Goal: Communication & Community: Participate in discussion

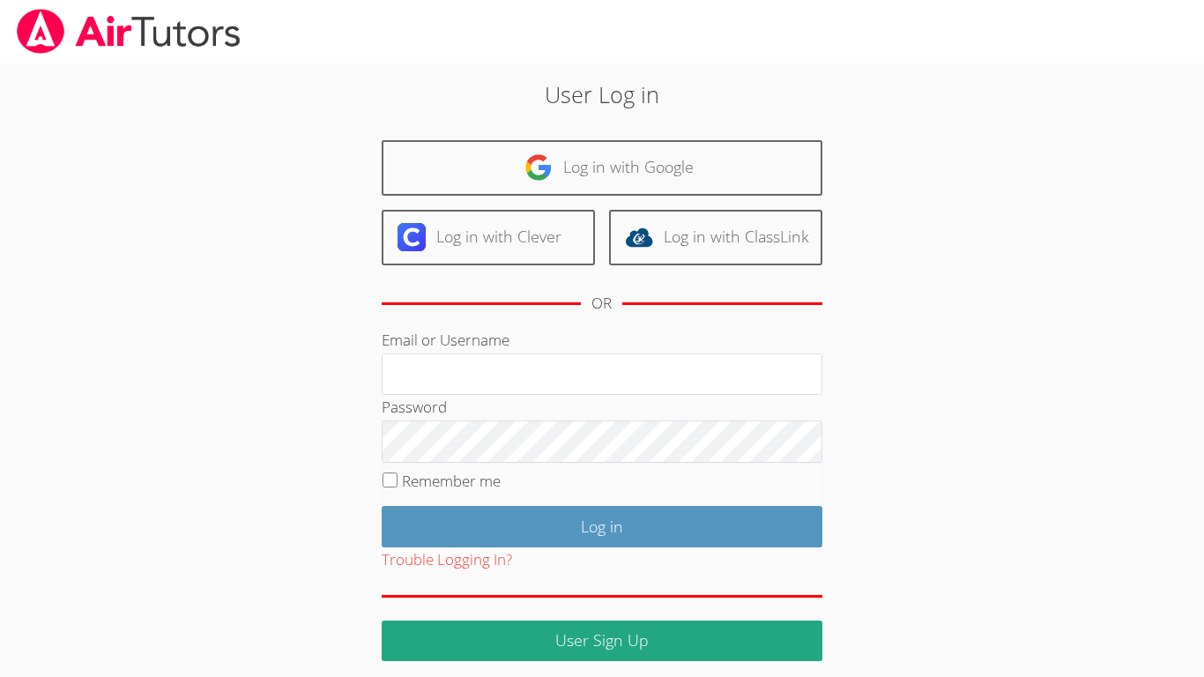
type input "r.barajas3@lodiusd.org"
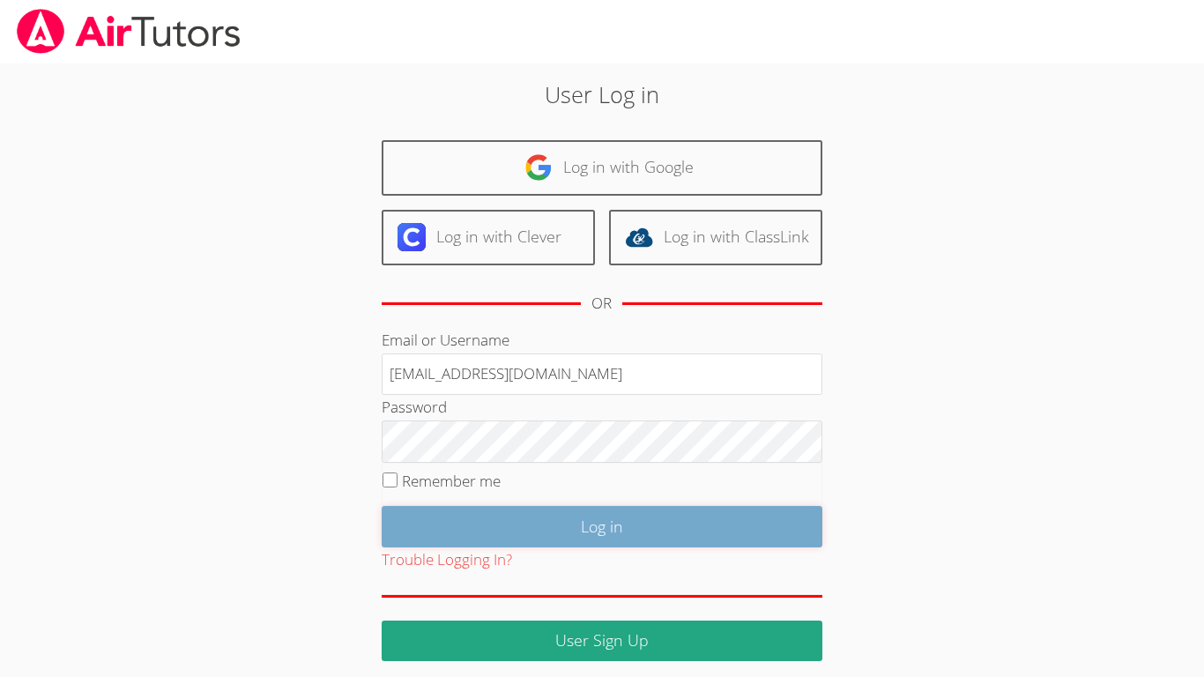
click at [560, 535] on input "Log in" at bounding box center [602, 526] width 441 height 41
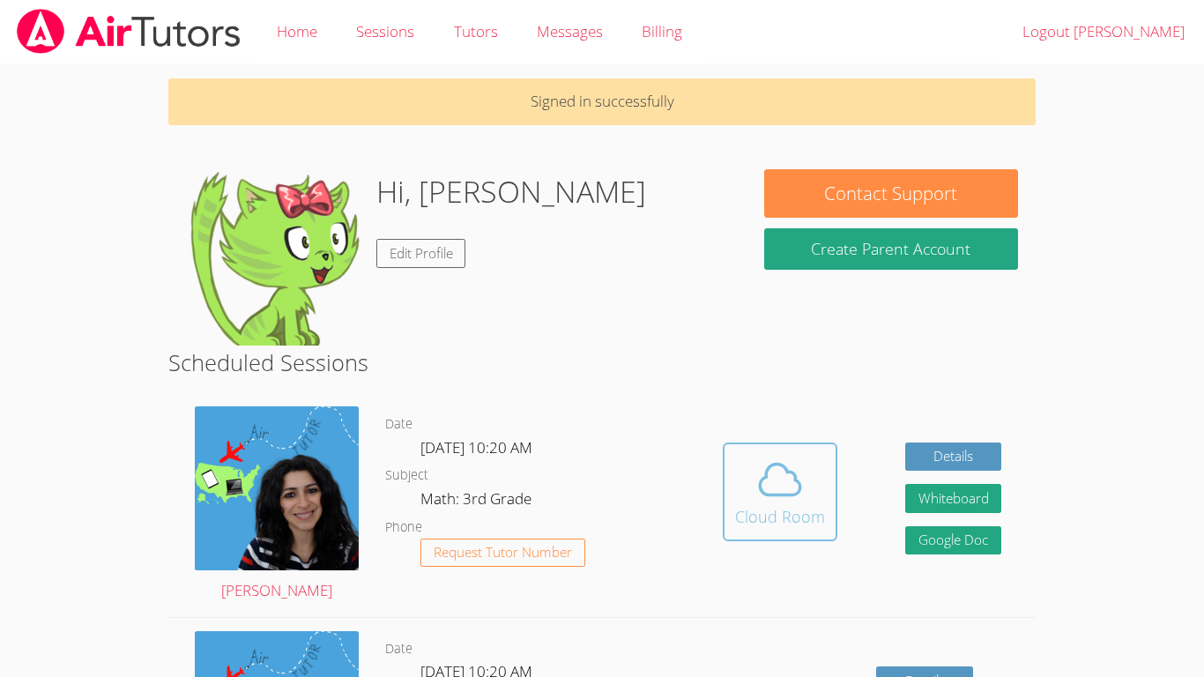
click at [746, 472] on span at bounding box center [780, 479] width 90 height 49
click at [814, 449] on button "Cloud Room" at bounding box center [780, 491] width 115 height 99
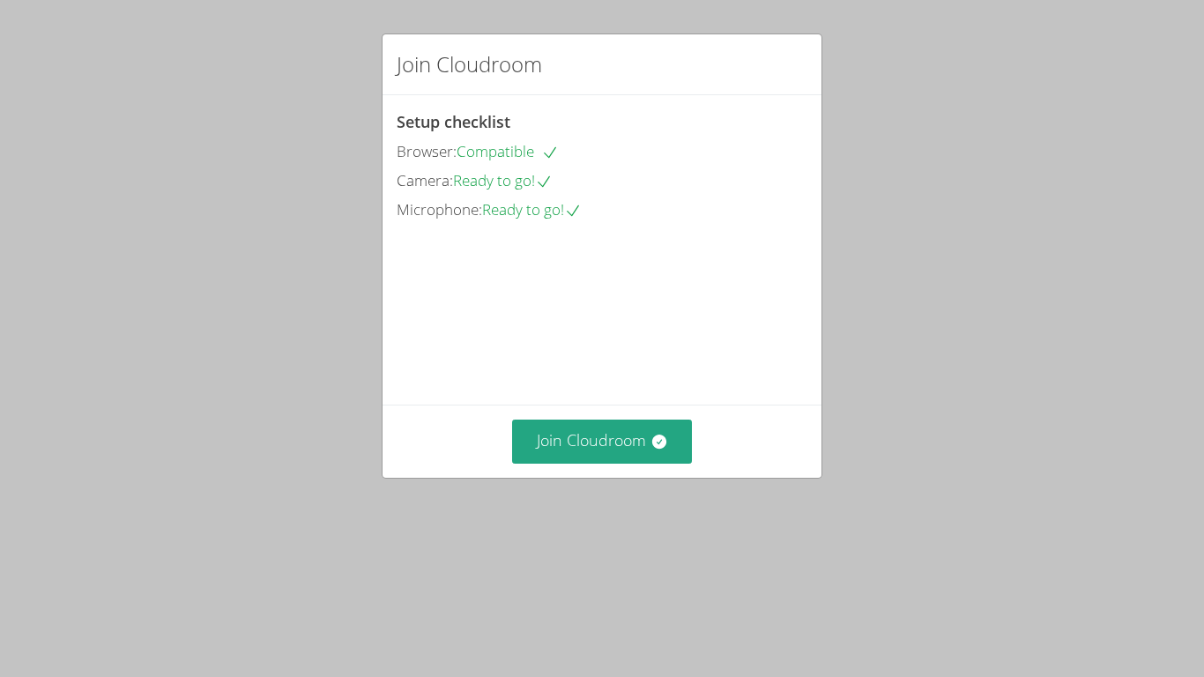
click at [612, 369] on video at bounding box center [529, 303] width 264 height 132
click at [612, 463] on button "Join Cloudroom" at bounding box center [602, 440] width 181 height 43
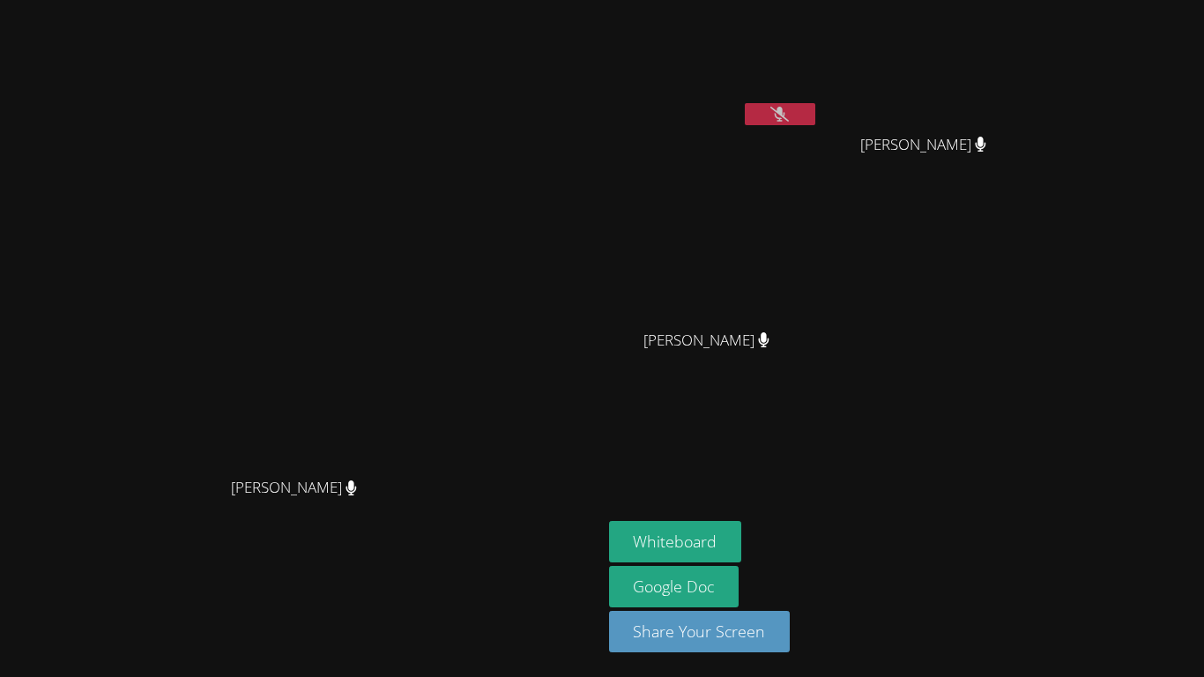
click at [789, 108] on icon at bounding box center [779, 114] width 19 height 15
click at [815, 123] on button at bounding box center [780, 114] width 70 height 22
click at [819, 100] on video at bounding box center [714, 66] width 210 height 118
click at [789, 112] on icon at bounding box center [779, 114] width 19 height 15
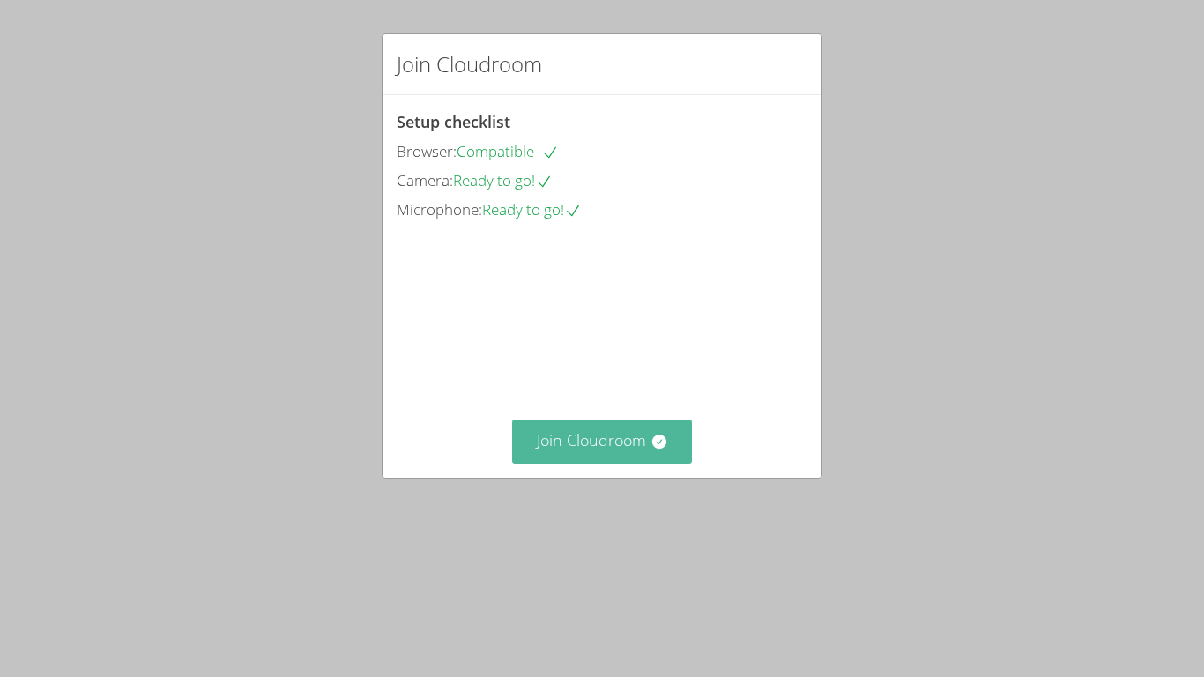
click at [588, 463] on button "Join Cloudroom" at bounding box center [602, 440] width 181 height 43
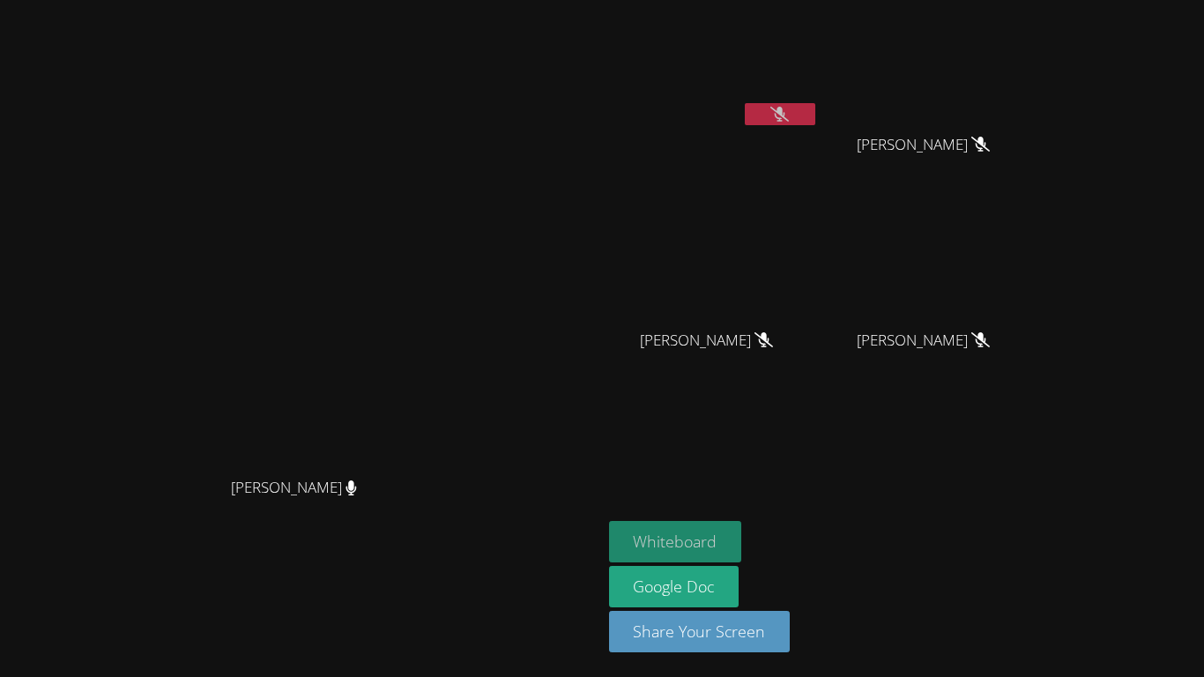
click at [742, 525] on button "Whiteboard" at bounding box center [675, 541] width 133 height 41
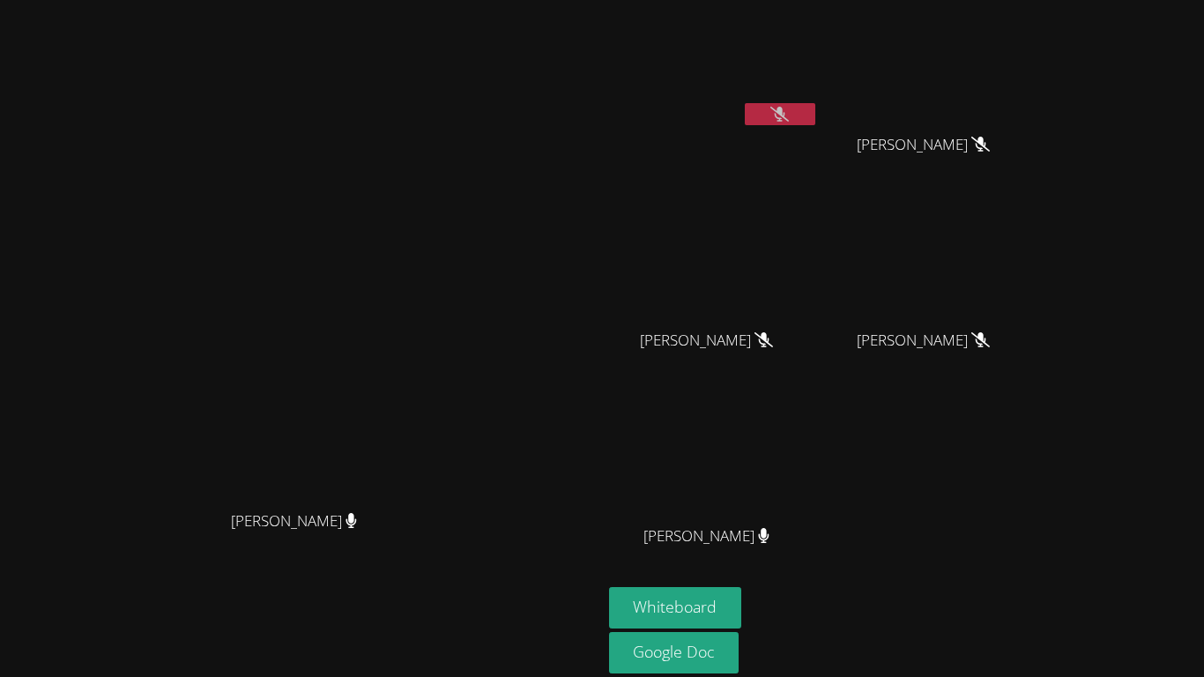
click at [815, 103] on button at bounding box center [780, 114] width 70 height 22
click at [785, 108] on icon at bounding box center [780, 114] width 11 height 15
click at [819, 100] on video at bounding box center [714, 66] width 210 height 118
click at [815, 103] on button at bounding box center [780, 114] width 70 height 22
click at [815, 116] on button at bounding box center [780, 114] width 70 height 22
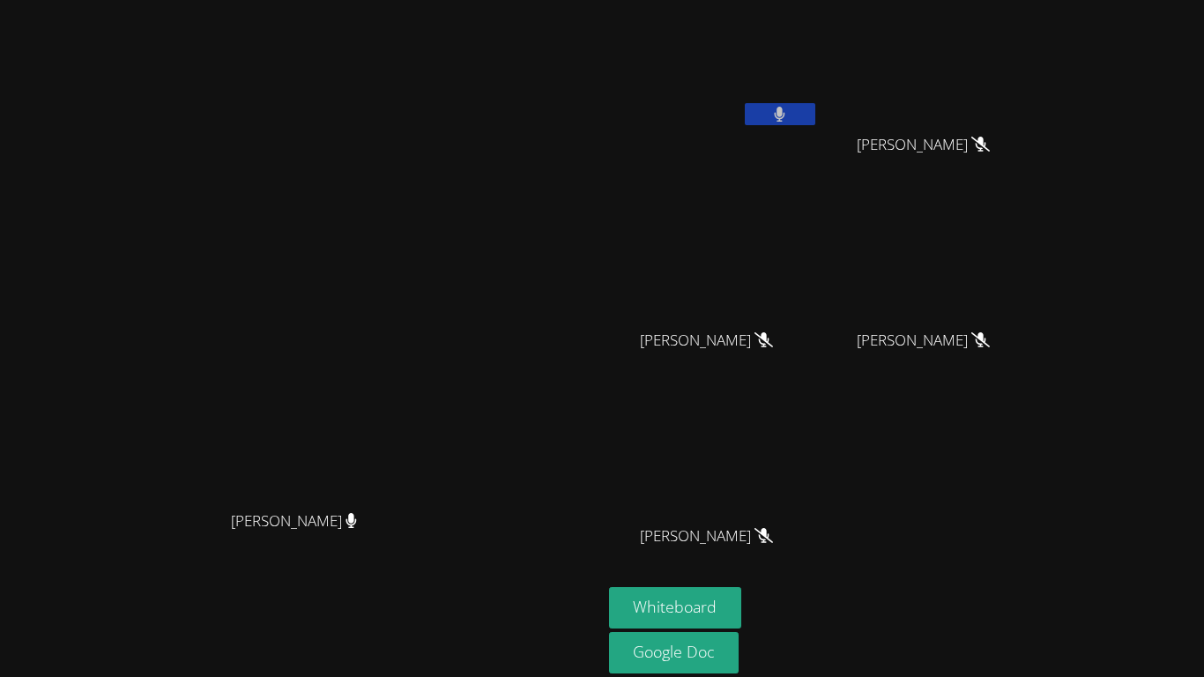
click at [783, 581] on div "Nicole Reyes Mares" at bounding box center [714, 551] width 210 height 70
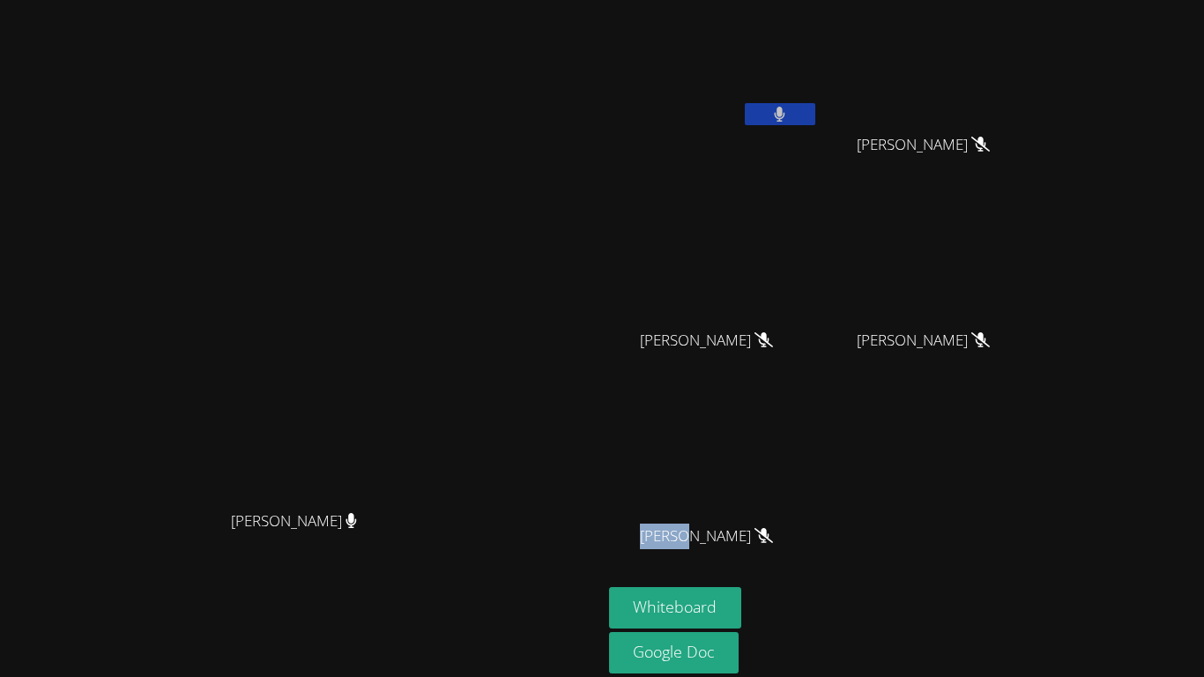
click at [783, 581] on div "Nicole Reyes Mares" at bounding box center [714, 551] width 210 height 70
click at [784, 582] on div "Nicole Reyes Mares" at bounding box center [714, 551] width 210 height 70
click at [783, 584] on div "Nicole Reyes Mares" at bounding box center [714, 551] width 210 height 70
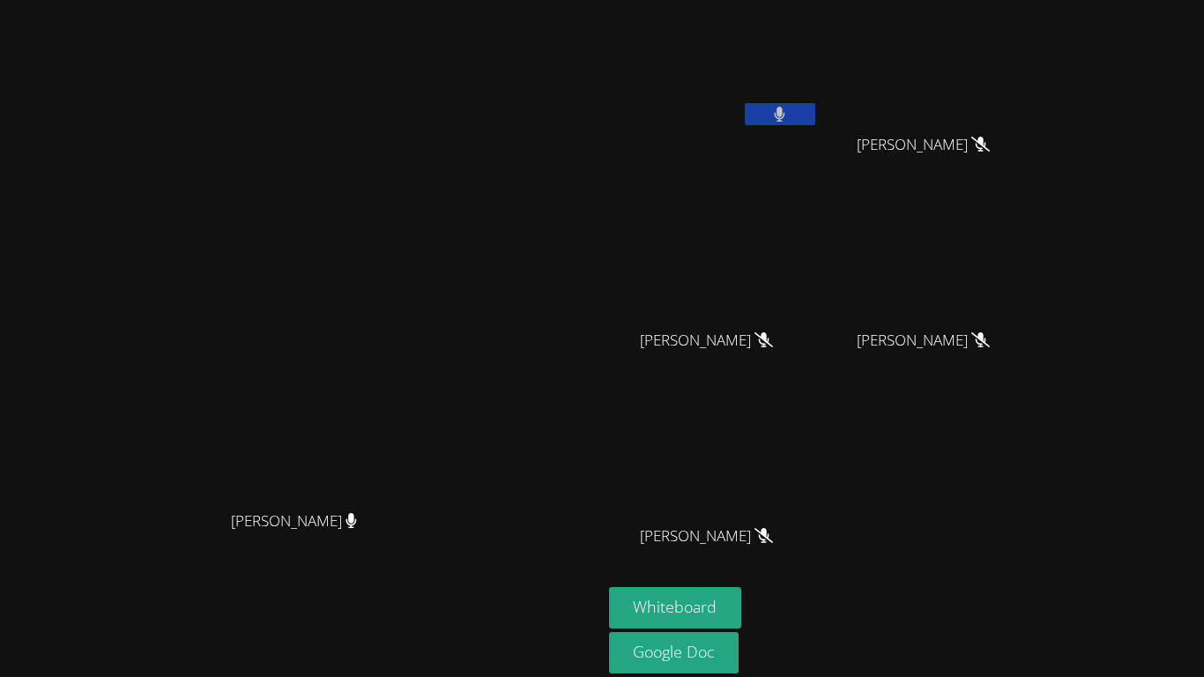
click at [783, 584] on div "Nicole Reyes Mares" at bounding box center [714, 551] width 210 height 70
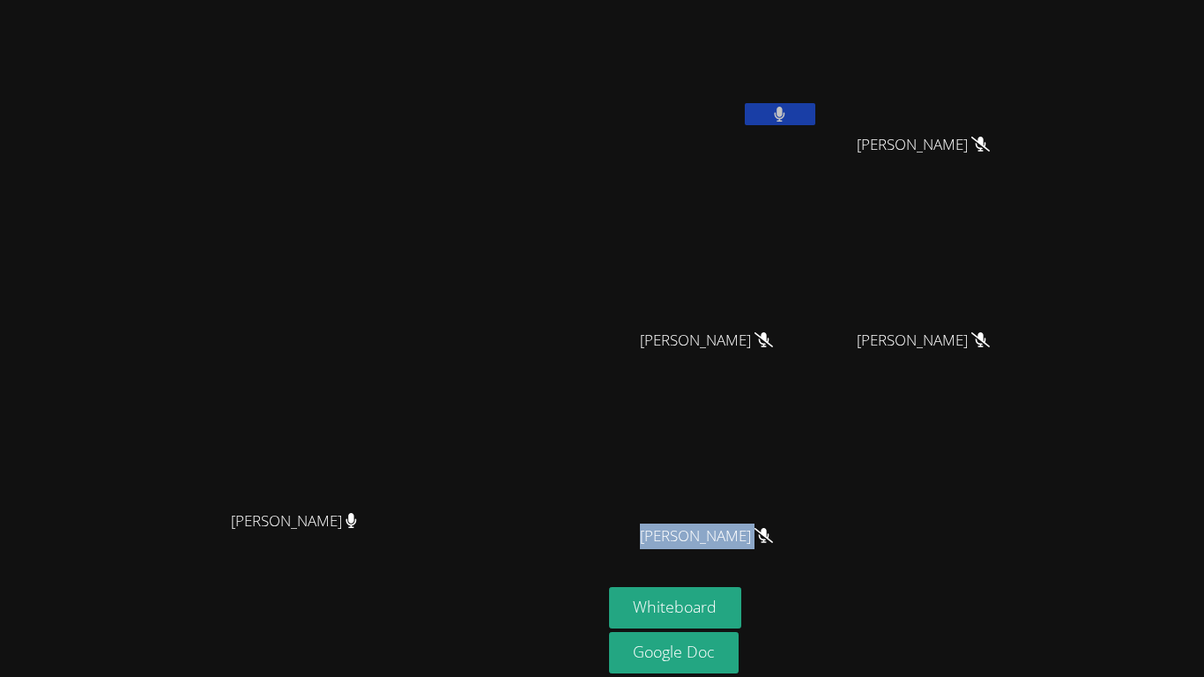
click at [783, 584] on div "Nicole Reyes Mares" at bounding box center [714, 551] width 210 height 70
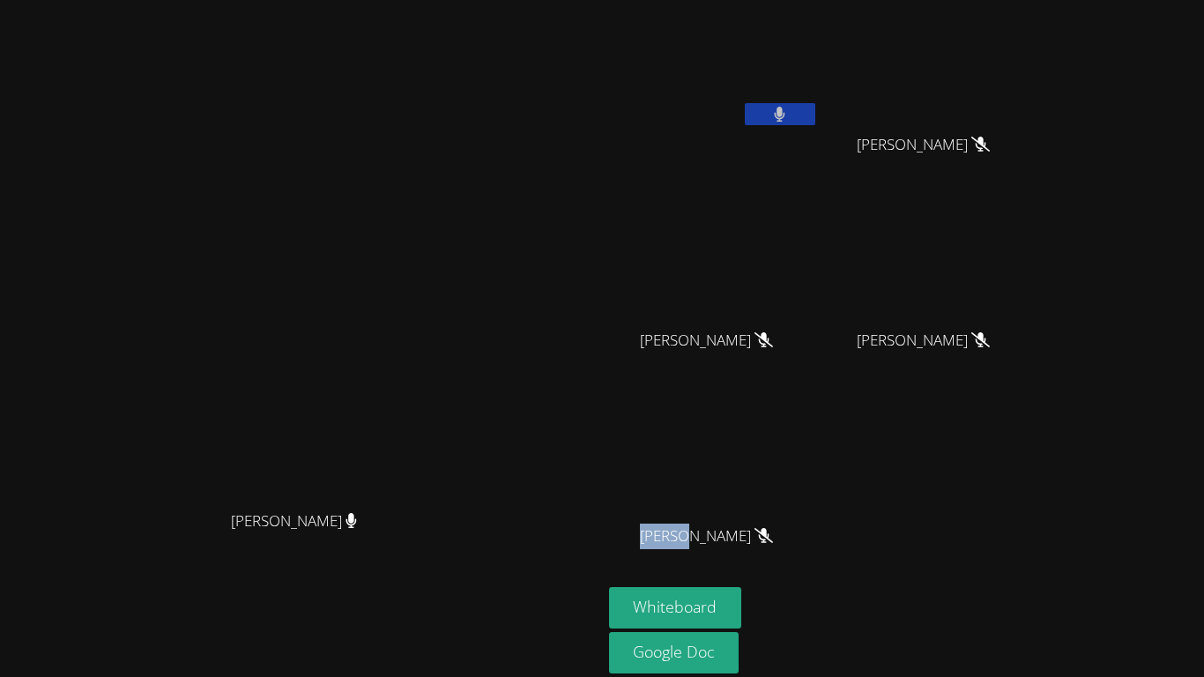
click at [783, 584] on div "Nicole Reyes Mares" at bounding box center [714, 551] width 210 height 70
click at [966, 676] on html "Maya Habou-Klimczak Maya Habou-Klimczak Rogelio De La Cruz Barajas Edwin Silve …" at bounding box center [602, 338] width 1204 height 677
click at [783, 584] on div "Nicole Reyes Mares" at bounding box center [714, 551] width 210 height 70
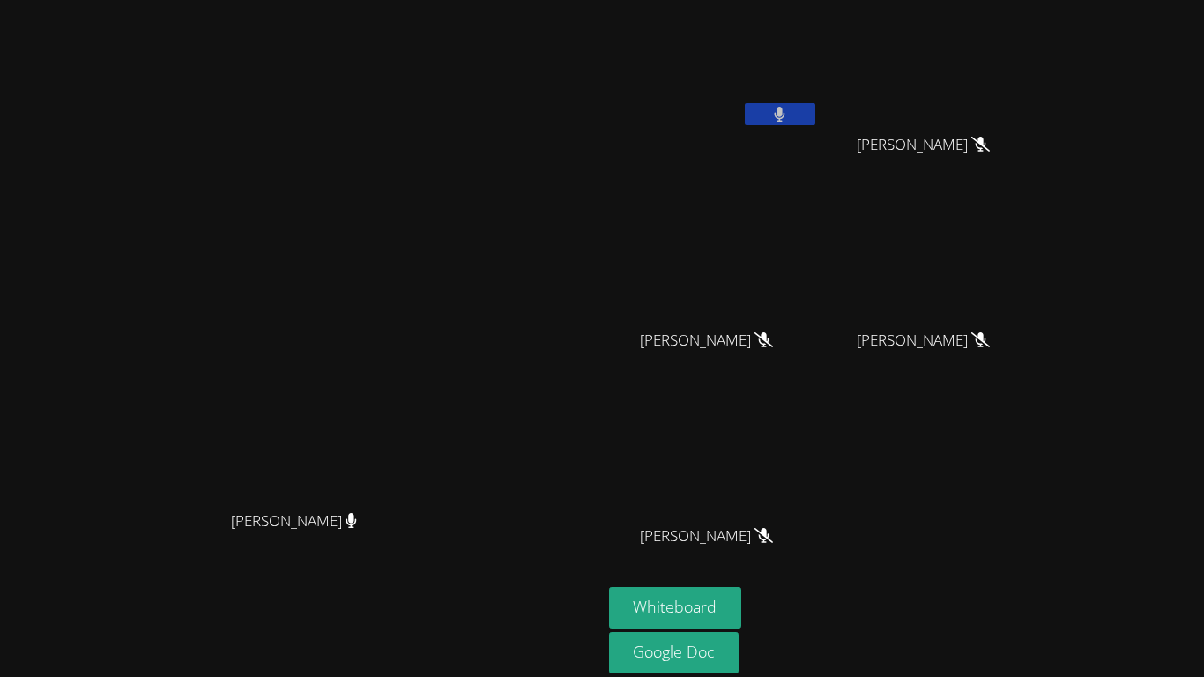
click at [783, 584] on div "Nicole Reyes Mares" at bounding box center [714, 551] width 210 height 70
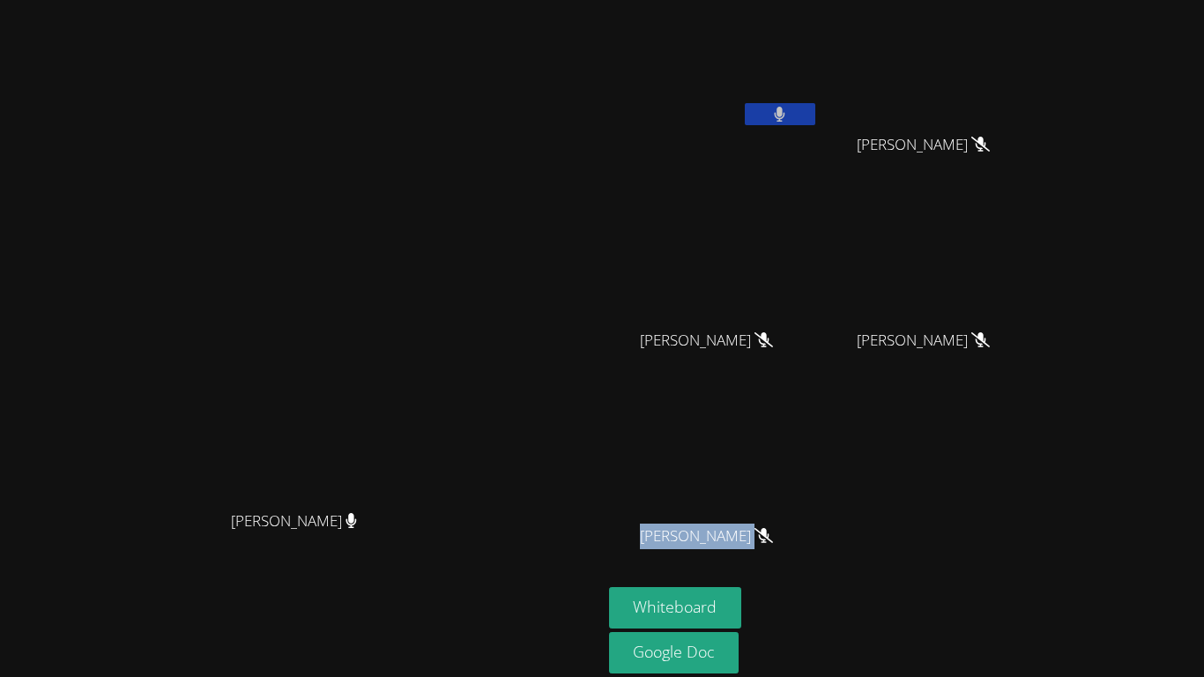
click at [783, 584] on div "Nicole Reyes Mares" at bounding box center [714, 551] width 210 height 70
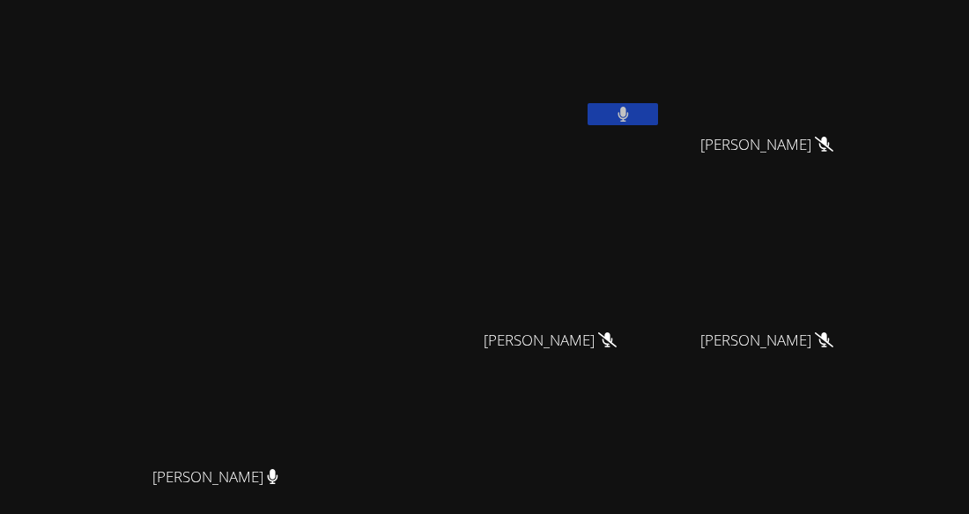
click at [662, 481] on video at bounding box center [557, 457] width 210 height 118
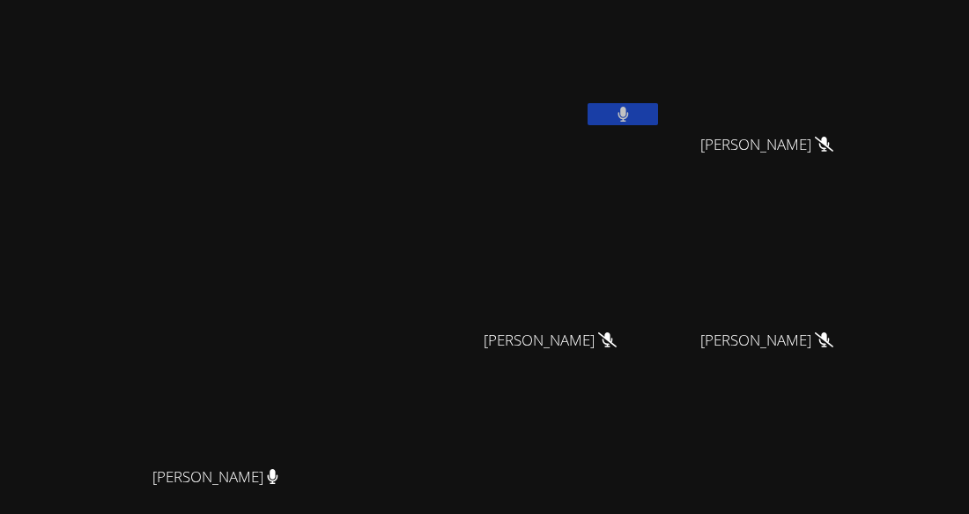
click at [662, 481] on video at bounding box center [557, 457] width 210 height 118
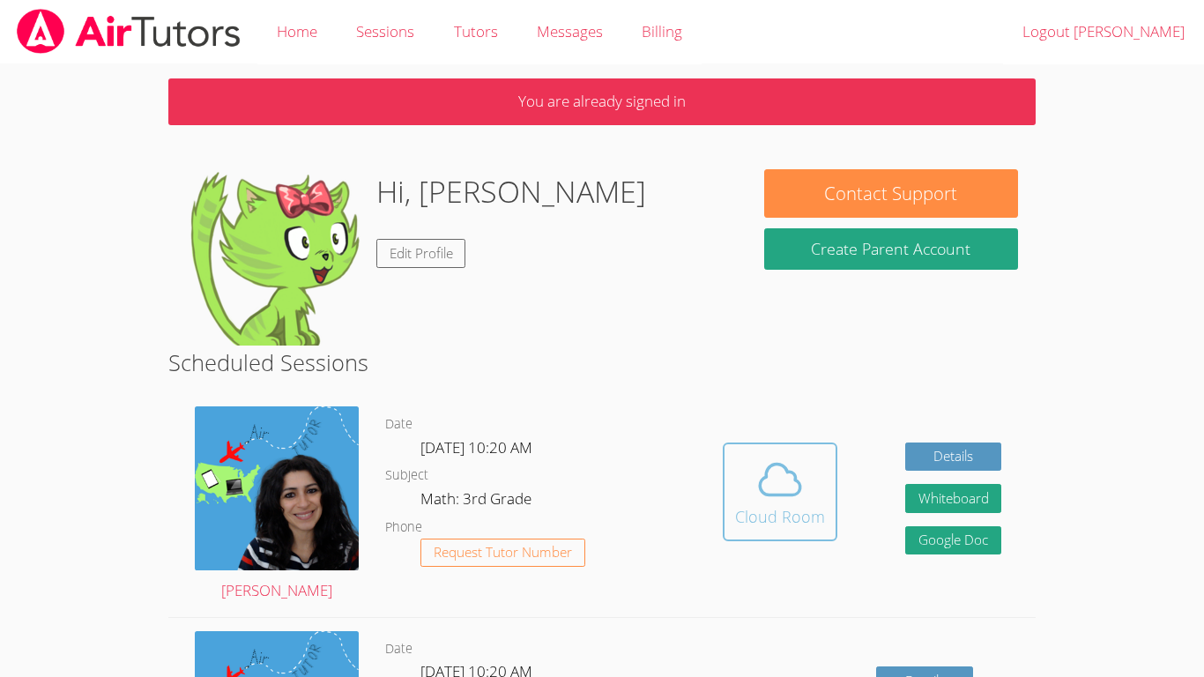
click at [770, 506] on div "Cloud Room" at bounding box center [780, 516] width 90 height 25
click at [781, 468] on icon at bounding box center [779, 479] width 49 height 49
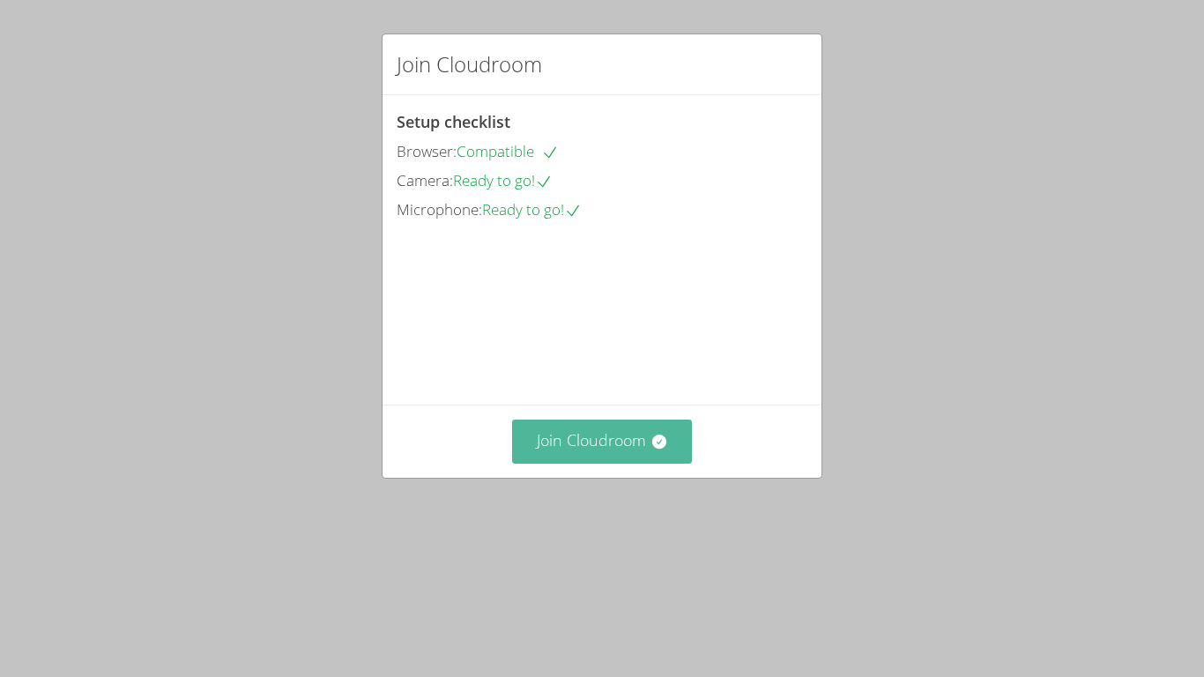
click at [625, 463] on button "Join Cloudroom" at bounding box center [602, 440] width 181 height 43
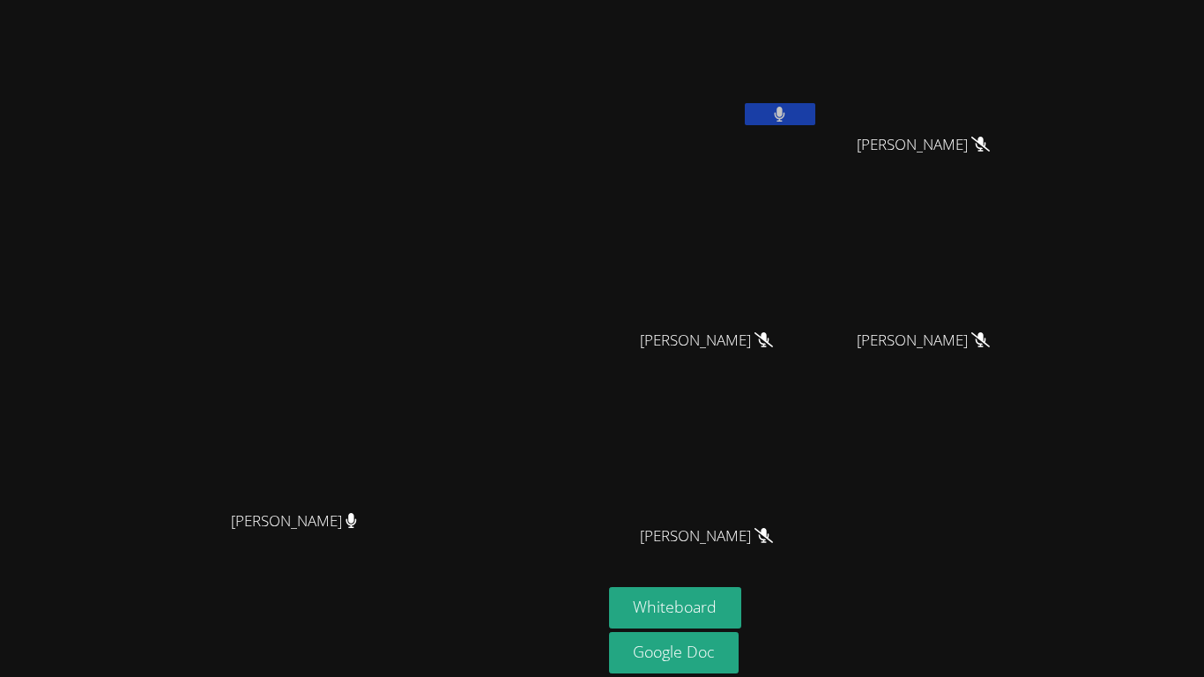
click at [785, 111] on icon at bounding box center [780, 114] width 11 height 15
click at [742, 598] on button "Whiteboard" at bounding box center [675, 607] width 133 height 41
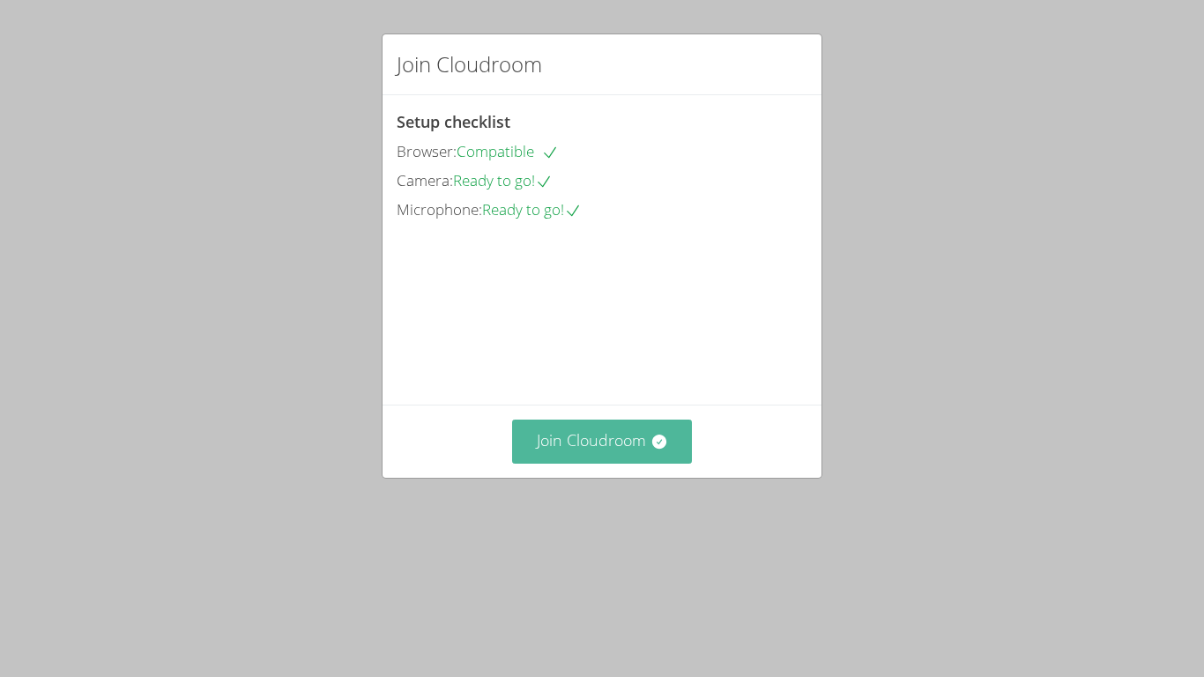
click at [587, 463] on button "Join Cloudroom" at bounding box center [602, 440] width 181 height 43
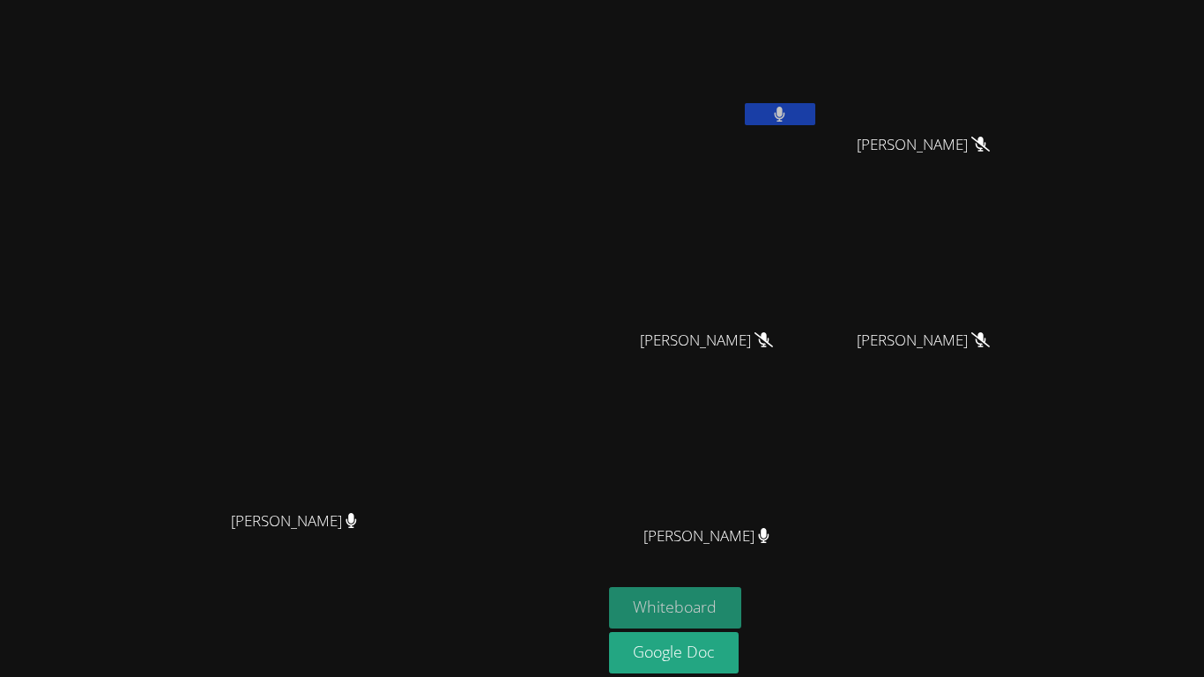
click at [742, 604] on button "Whiteboard" at bounding box center [675, 607] width 133 height 41
click at [815, 103] on button at bounding box center [780, 114] width 70 height 22
click at [815, 114] on button at bounding box center [780, 114] width 70 height 22
click at [815, 111] on button at bounding box center [780, 114] width 70 height 22
